Goal: Task Accomplishment & Management: Find specific page/section

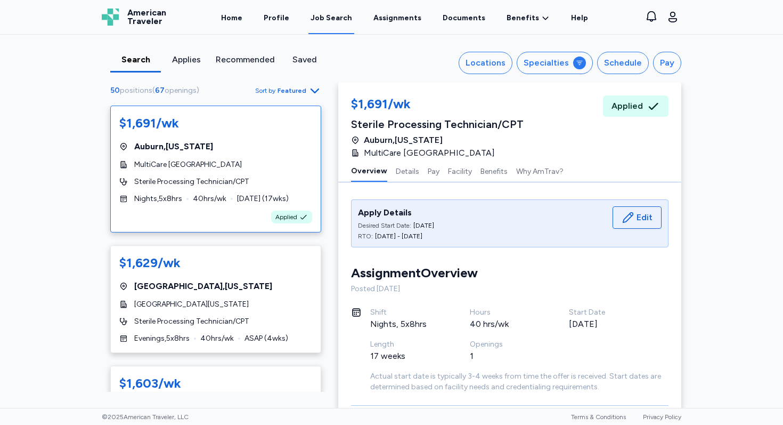
click at [183, 60] on div "Applies" at bounding box center [186, 59] width 42 height 13
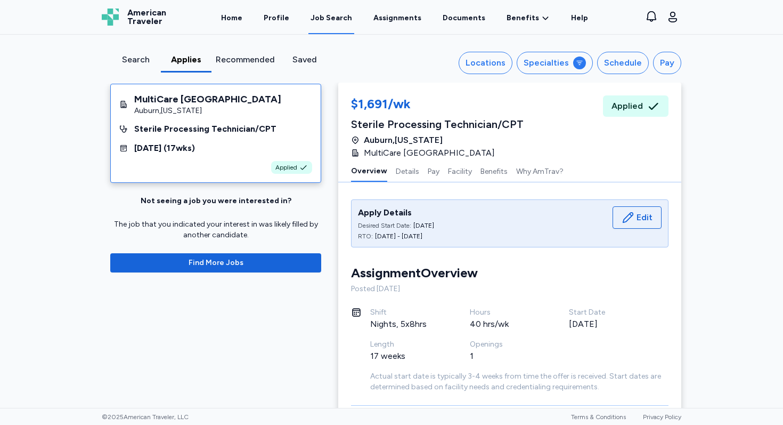
click at [140, 67] on div "Search" at bounding box center [135, 62] width 51 height 19
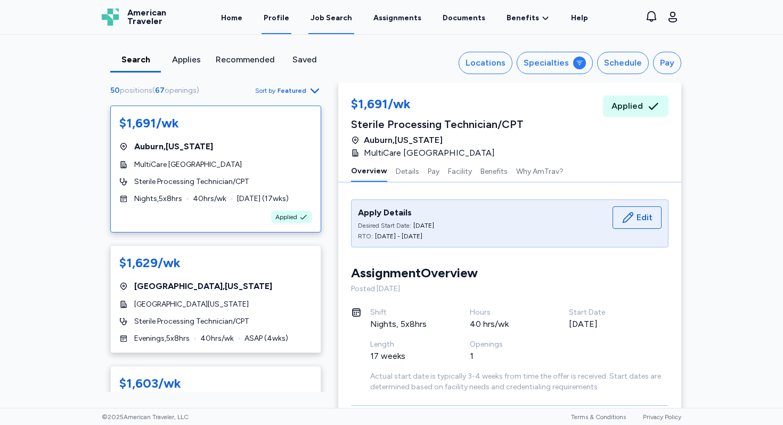
click at [285, 21] on link "Profile" at bounding box center [277, 17] width 30 height 33
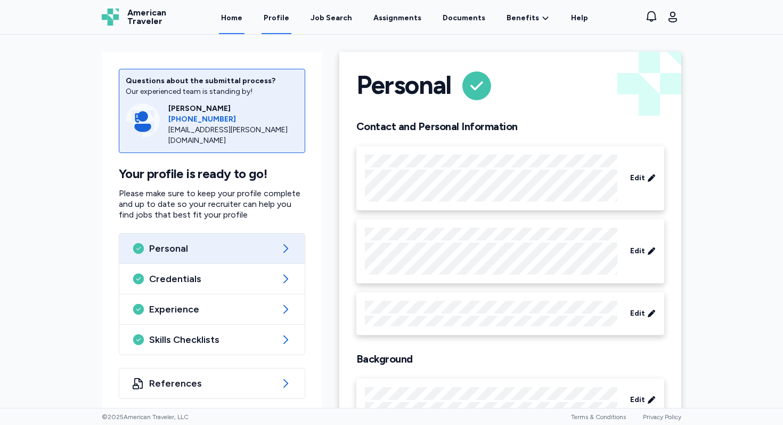
click at [245, 19] on link "Home" at bounding box center [232, 17] width 26 height 33
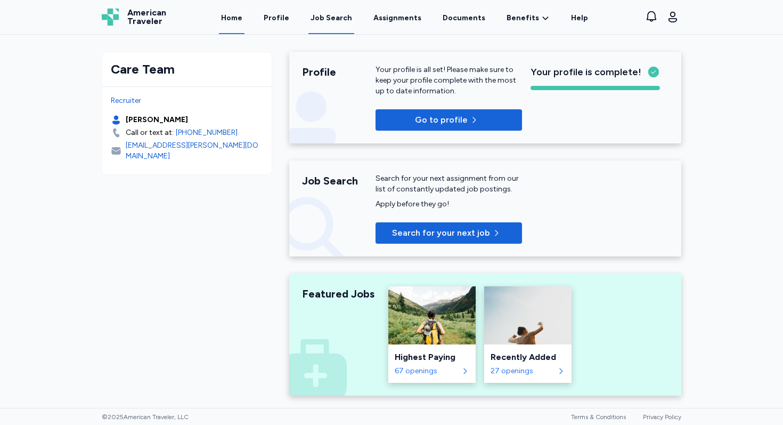
click at [327, 19] on div "Job Search" at bounding box center [332, 18] width 42 height 11
